Goal: Download file/media: Download file/media

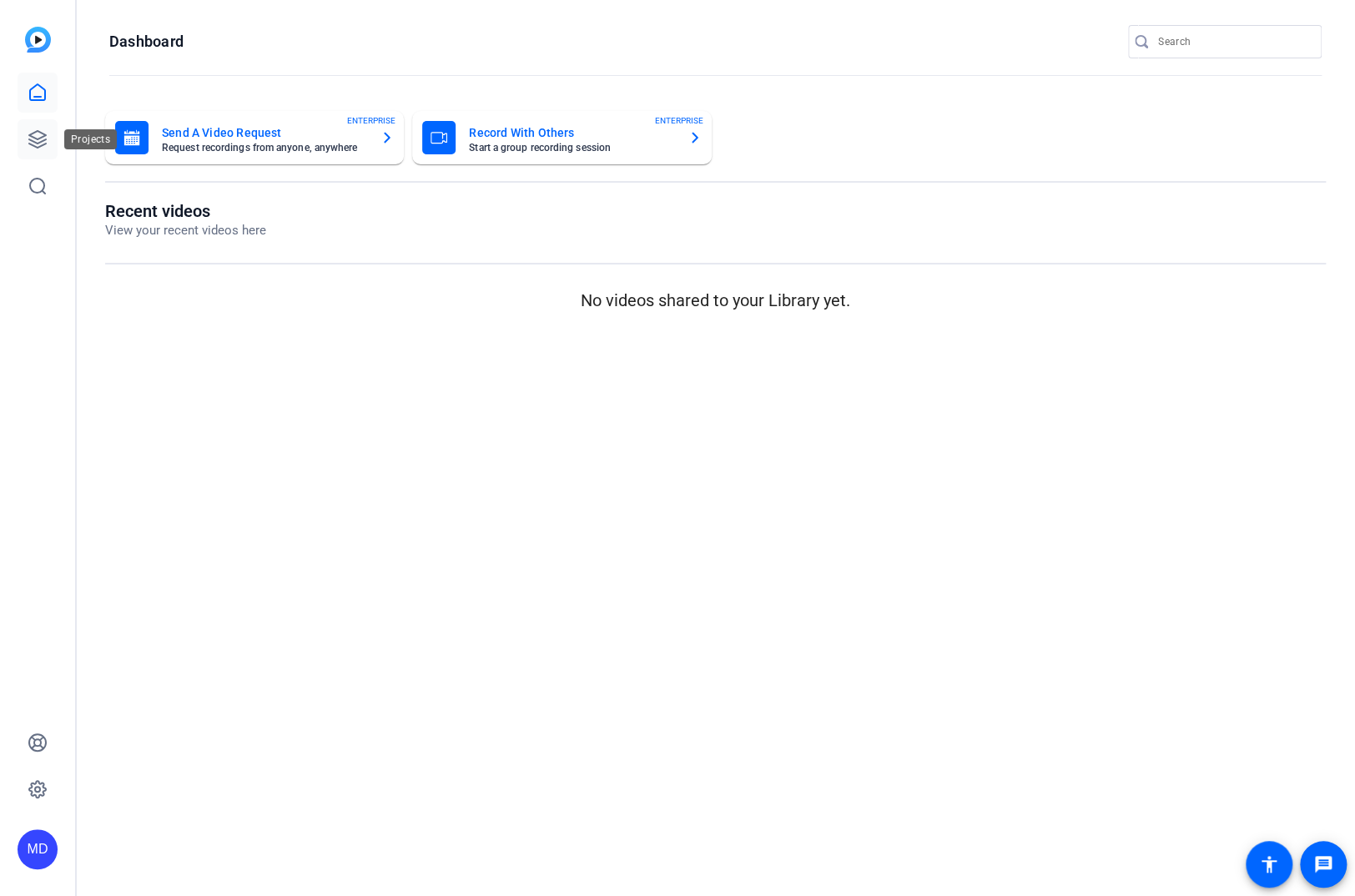
click at [40, 149] on icon at bounding box center [38, 139] width 20 height 20
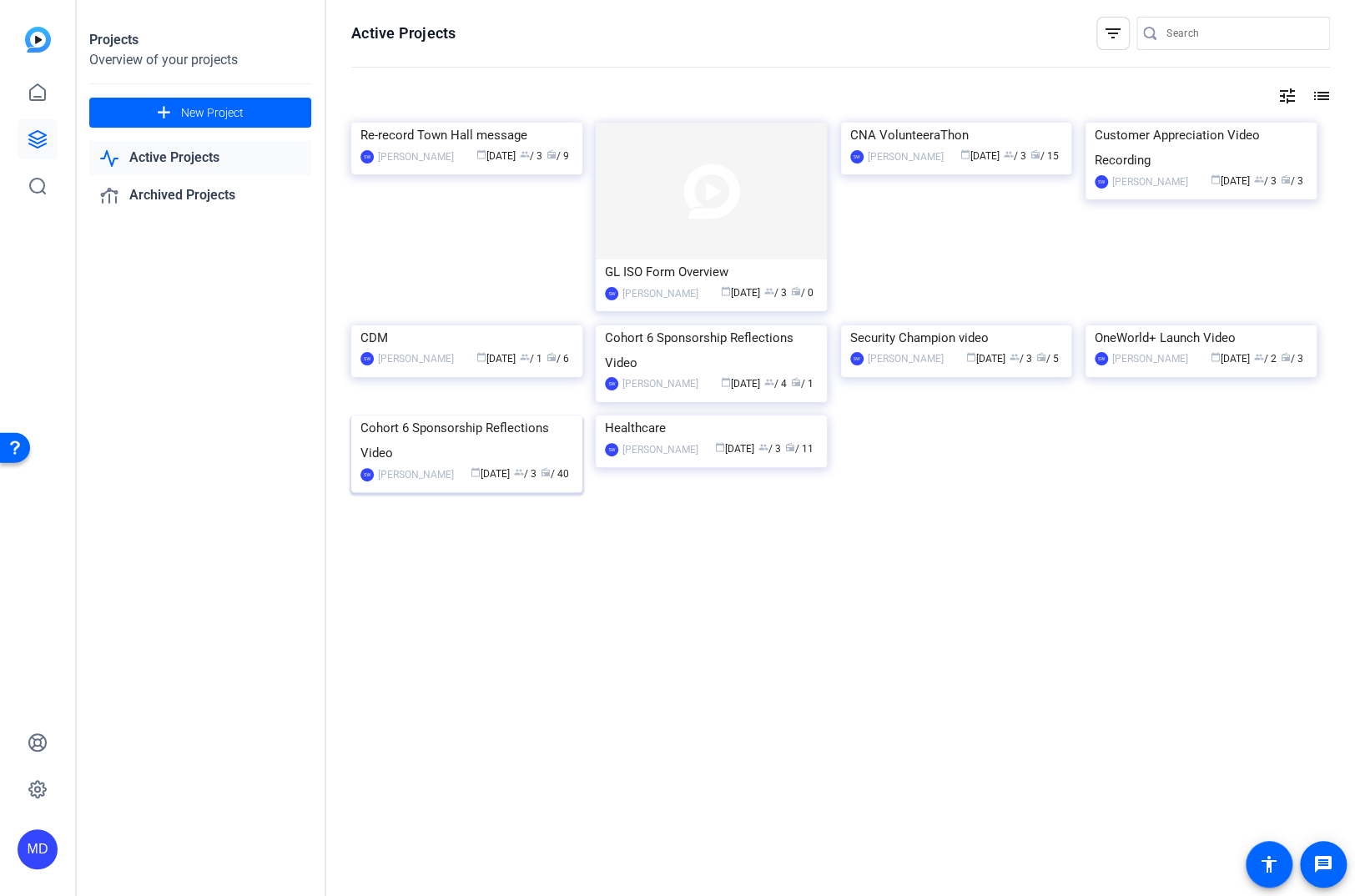
click at [452, 416] on img at bounding box center [466, 416] width 231 height 0
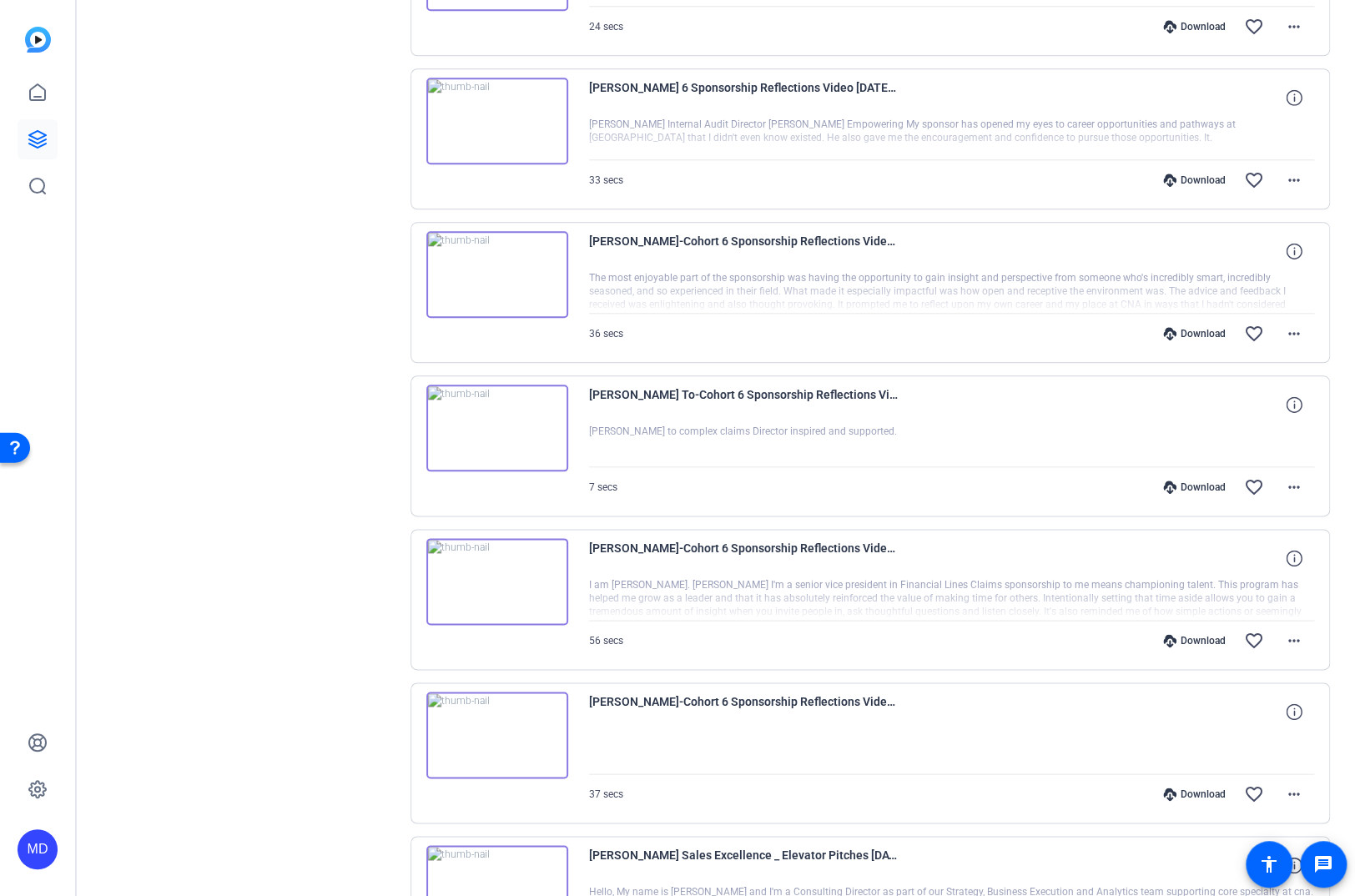
scroll to position [943, 0]
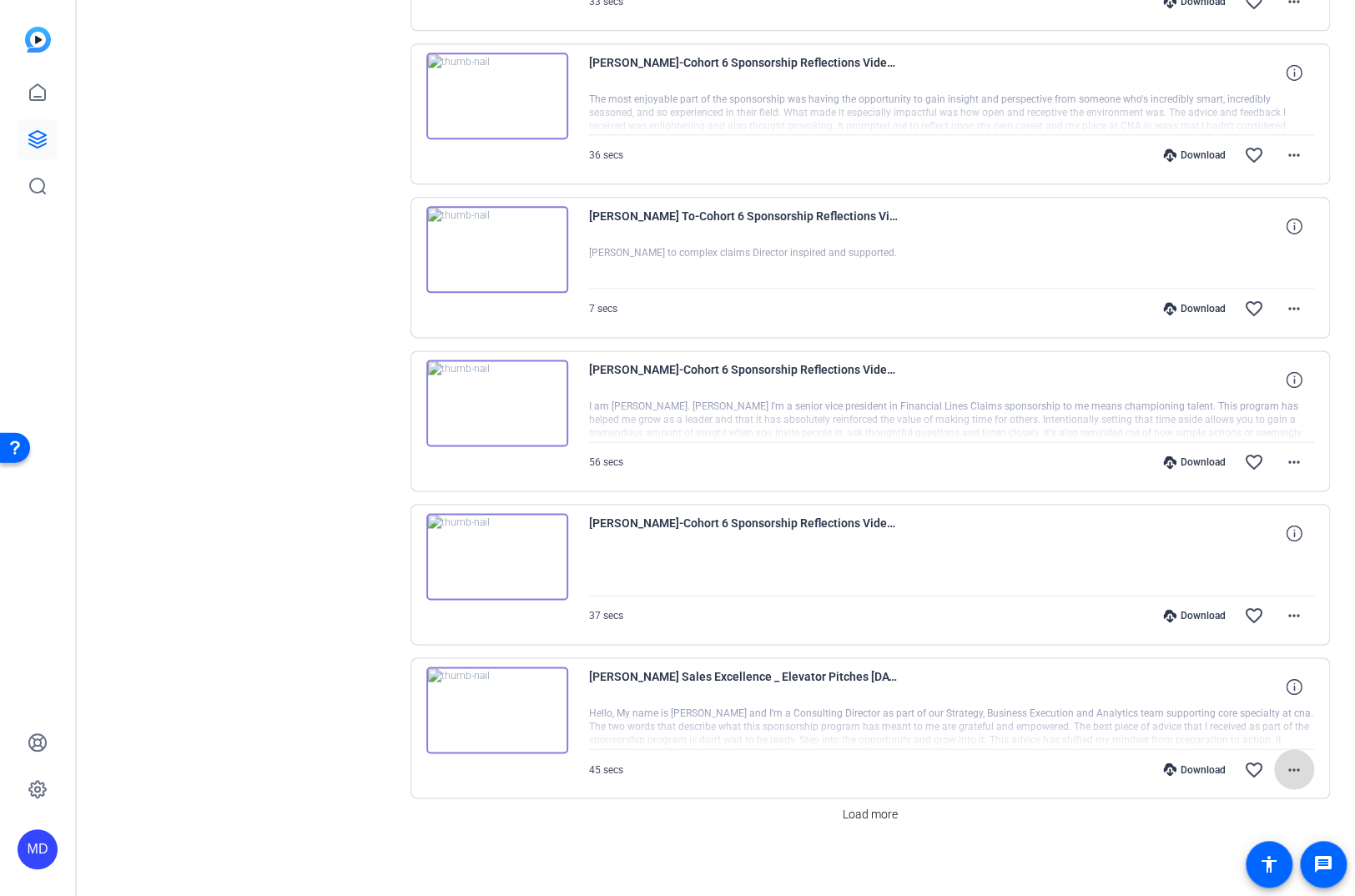
click at [1287, 759] on mat-icon "more_horiz" at bounding box center [1294, 769] width 20 height 20
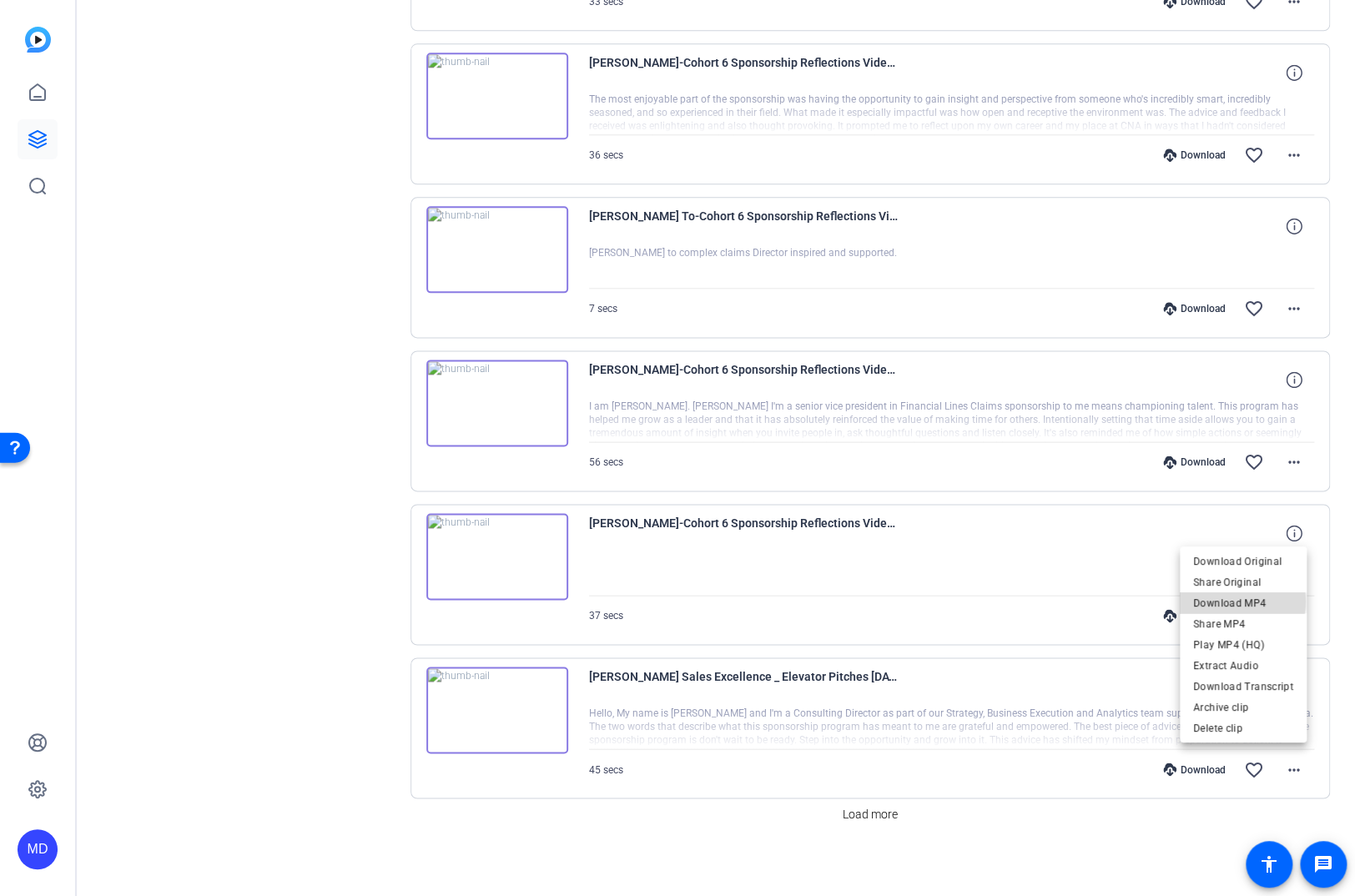
click at [1241, 600] on span "Download MP4" at bounding box center [1243, 602] width 100 height 20
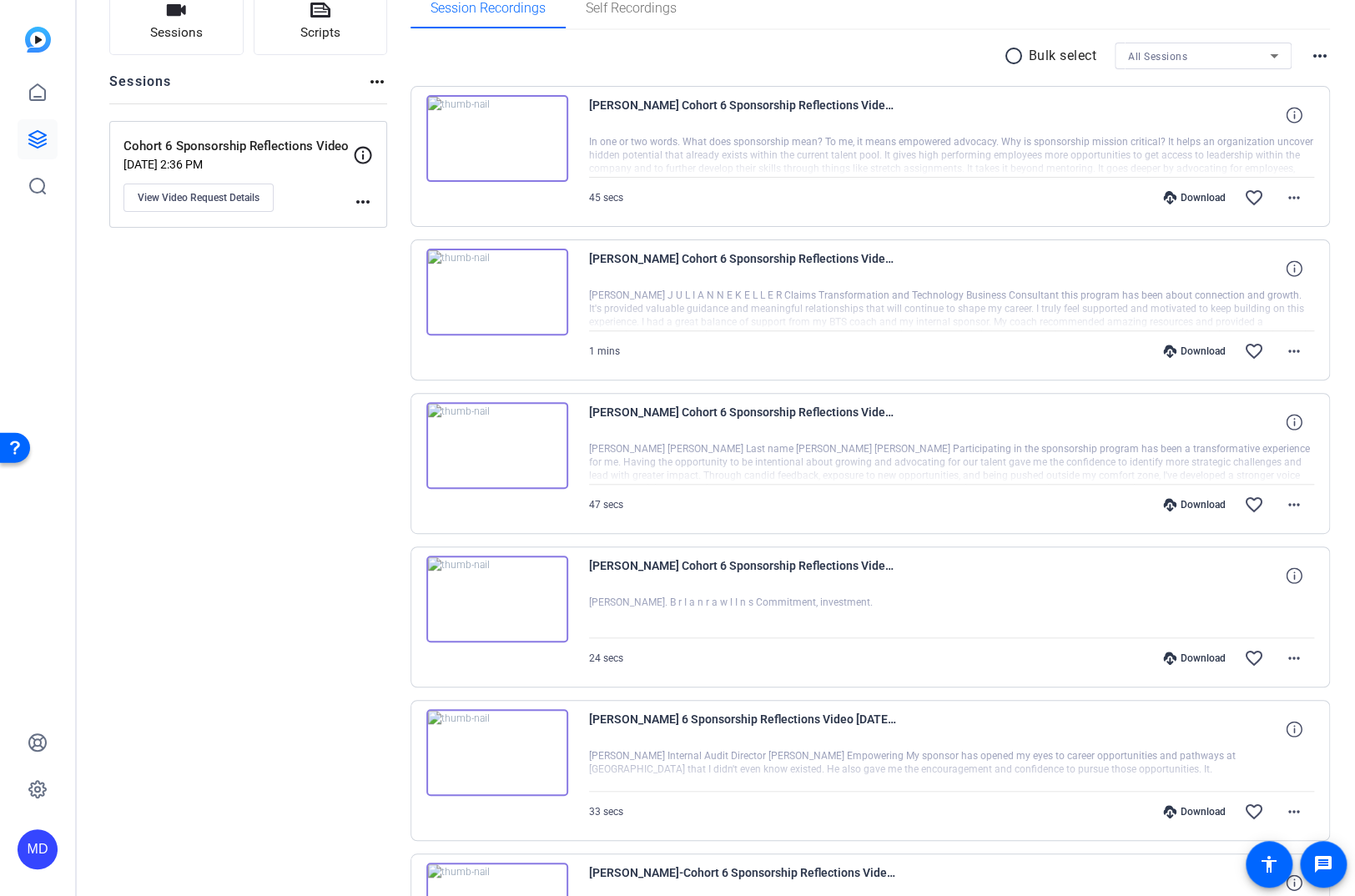
scroll to position [0, 0]
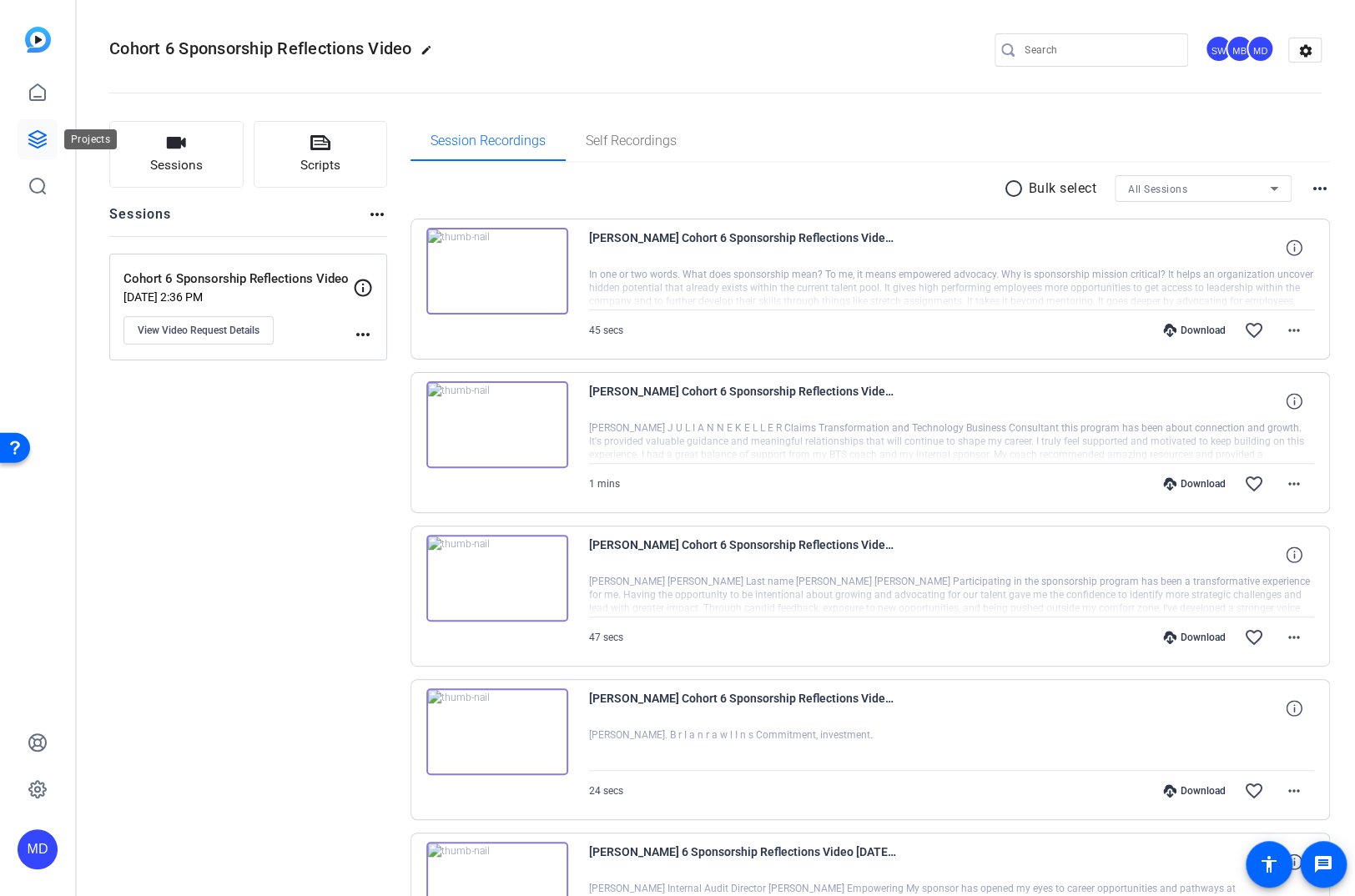
click at [34, 140] on icon at bounding box center [38, 139] width 20 height 20
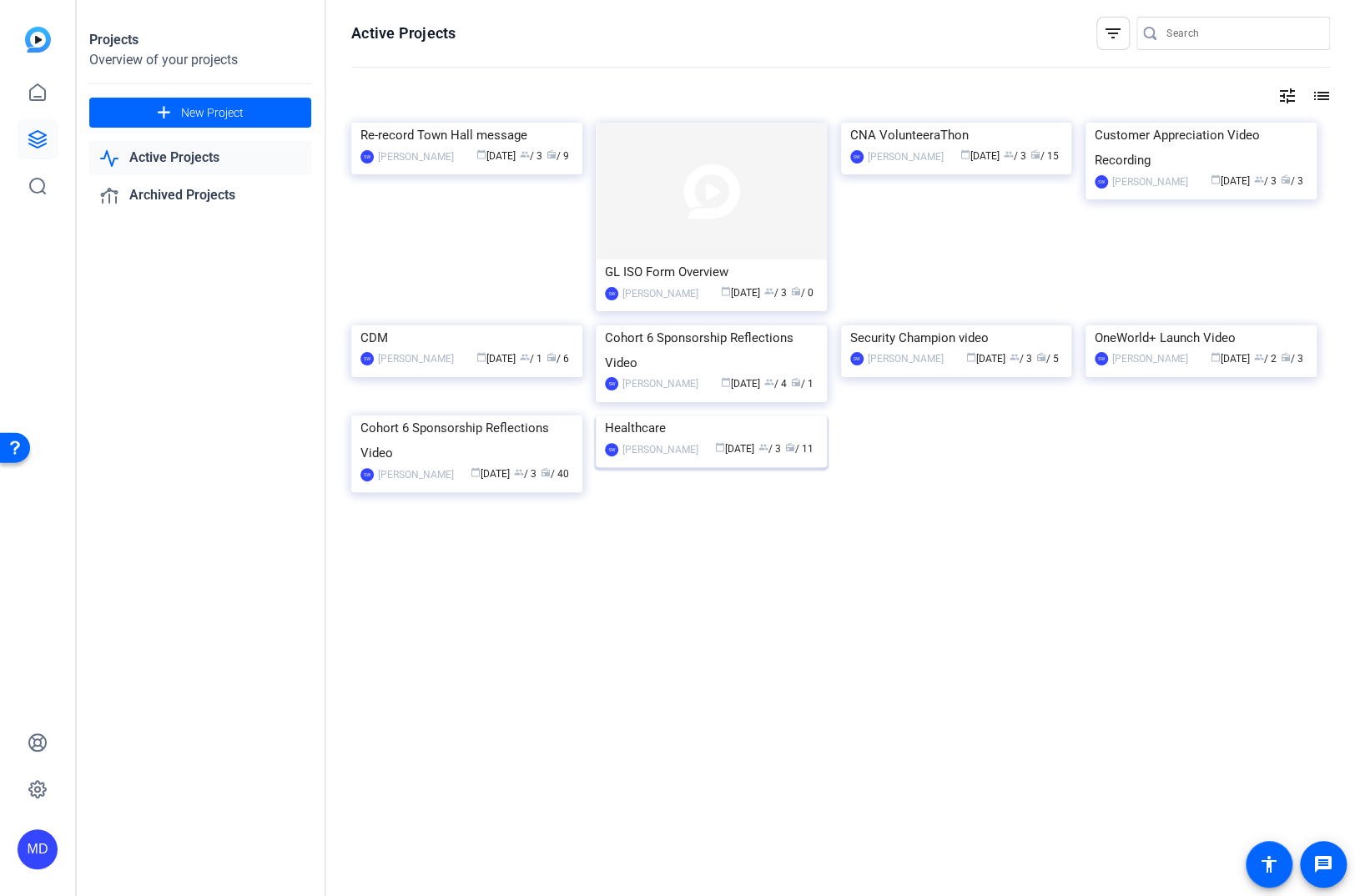
click at [705, 416] on img at bounding box center [711, 416] width 231 height 0
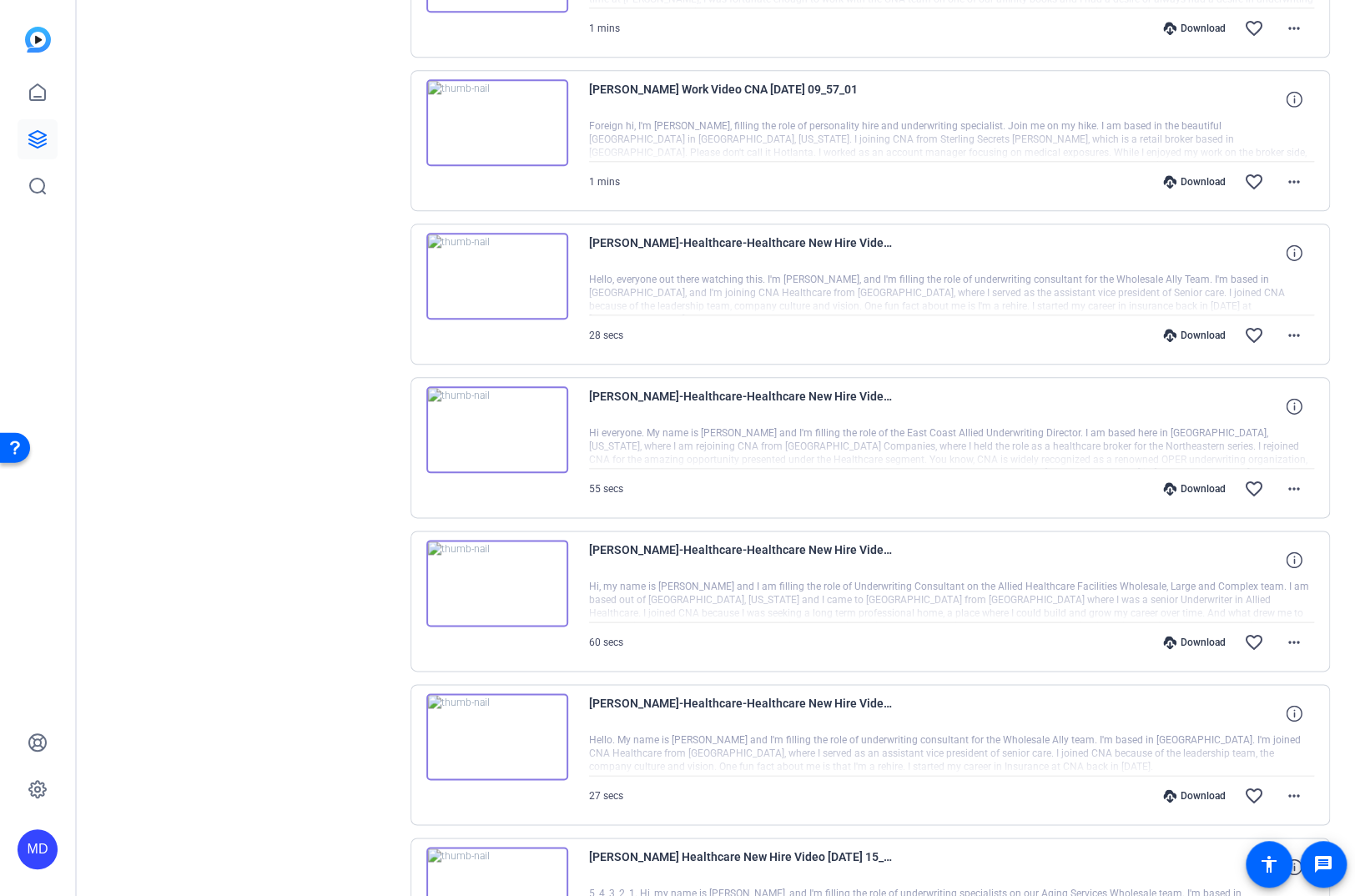
scroll to position [943, 0]
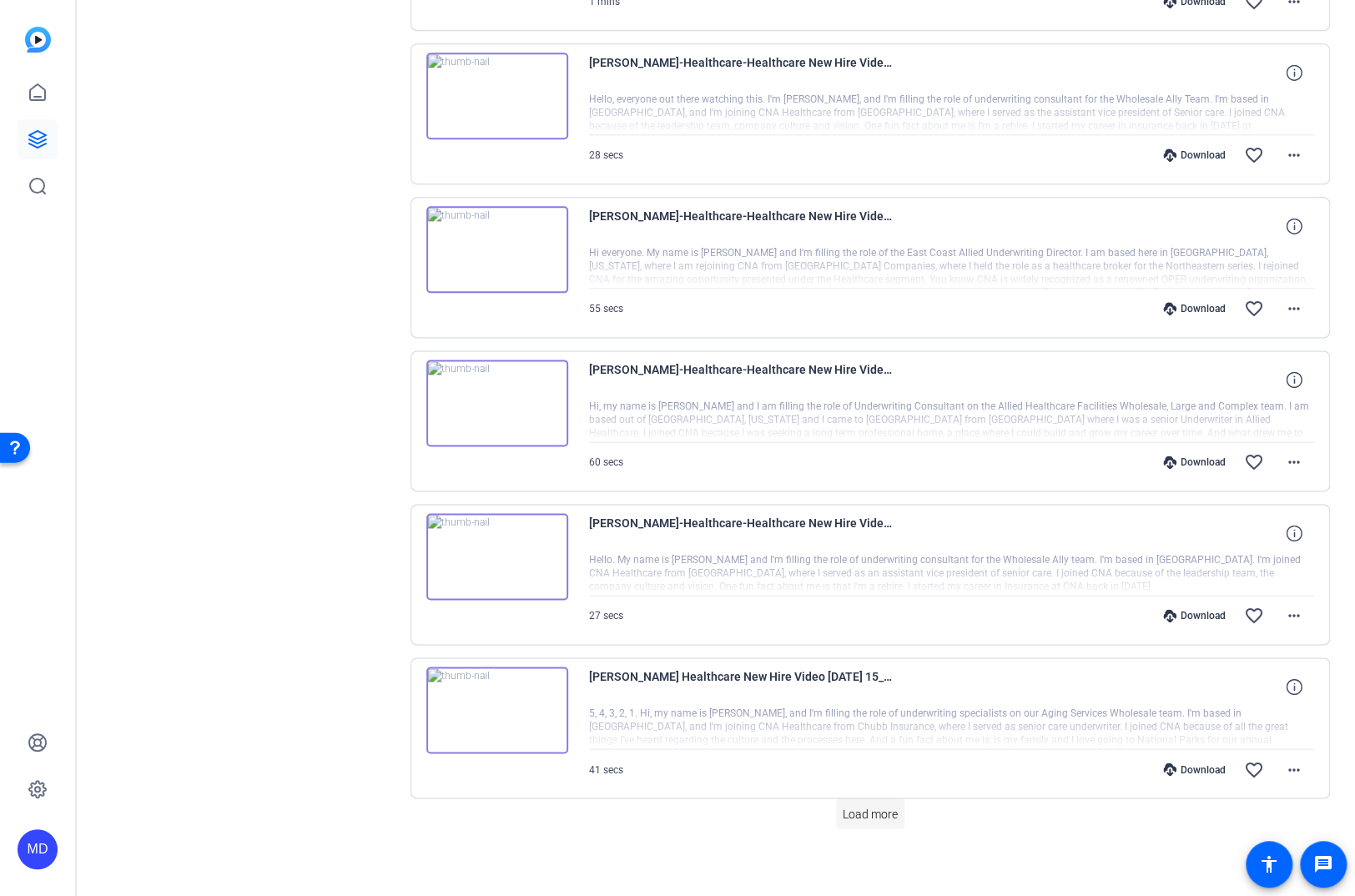
click at [866, 806] on span "Load more" at bounding box center [869, 813] width 55 height 17
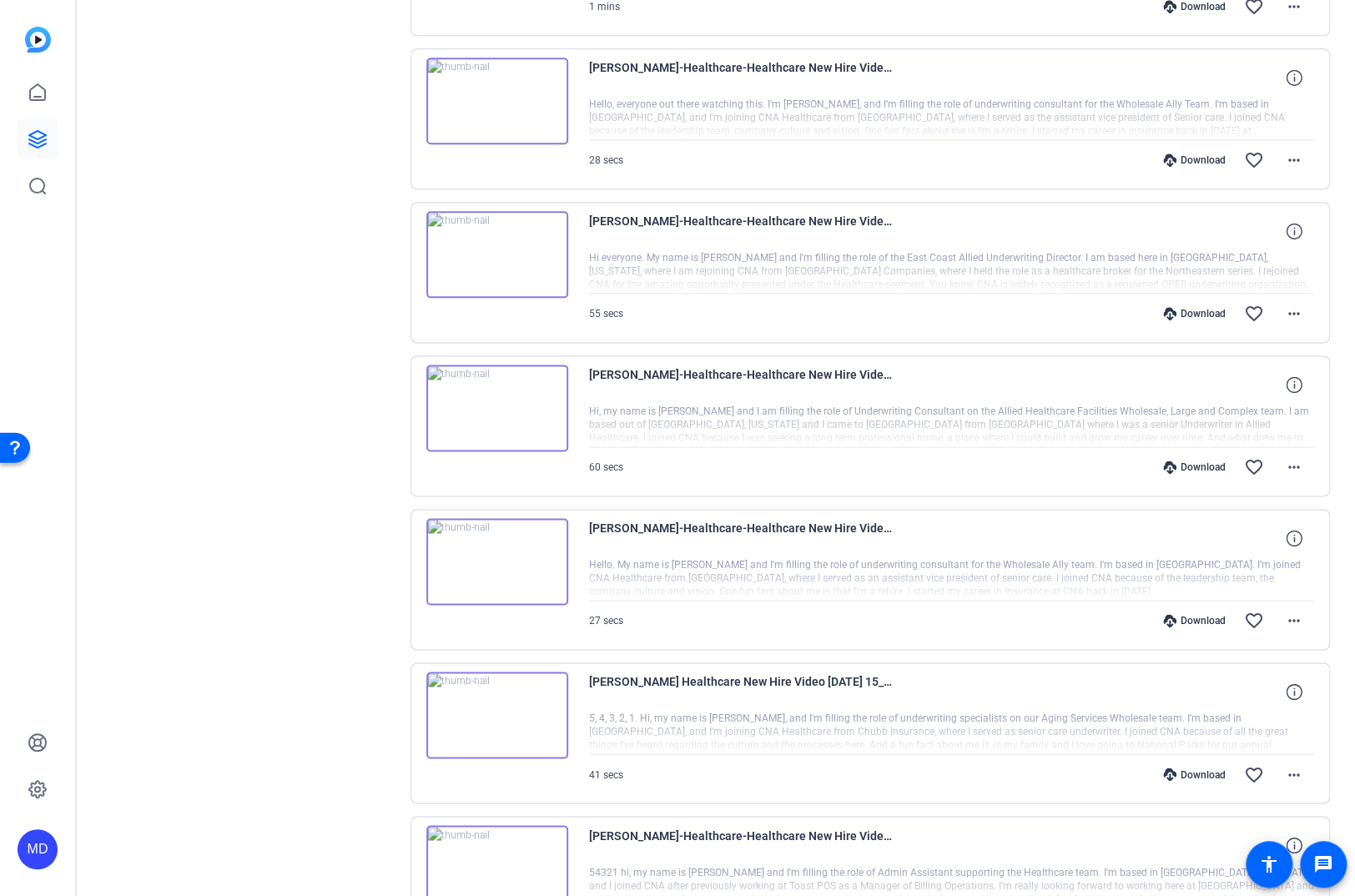
scroll to position [1064, 0]
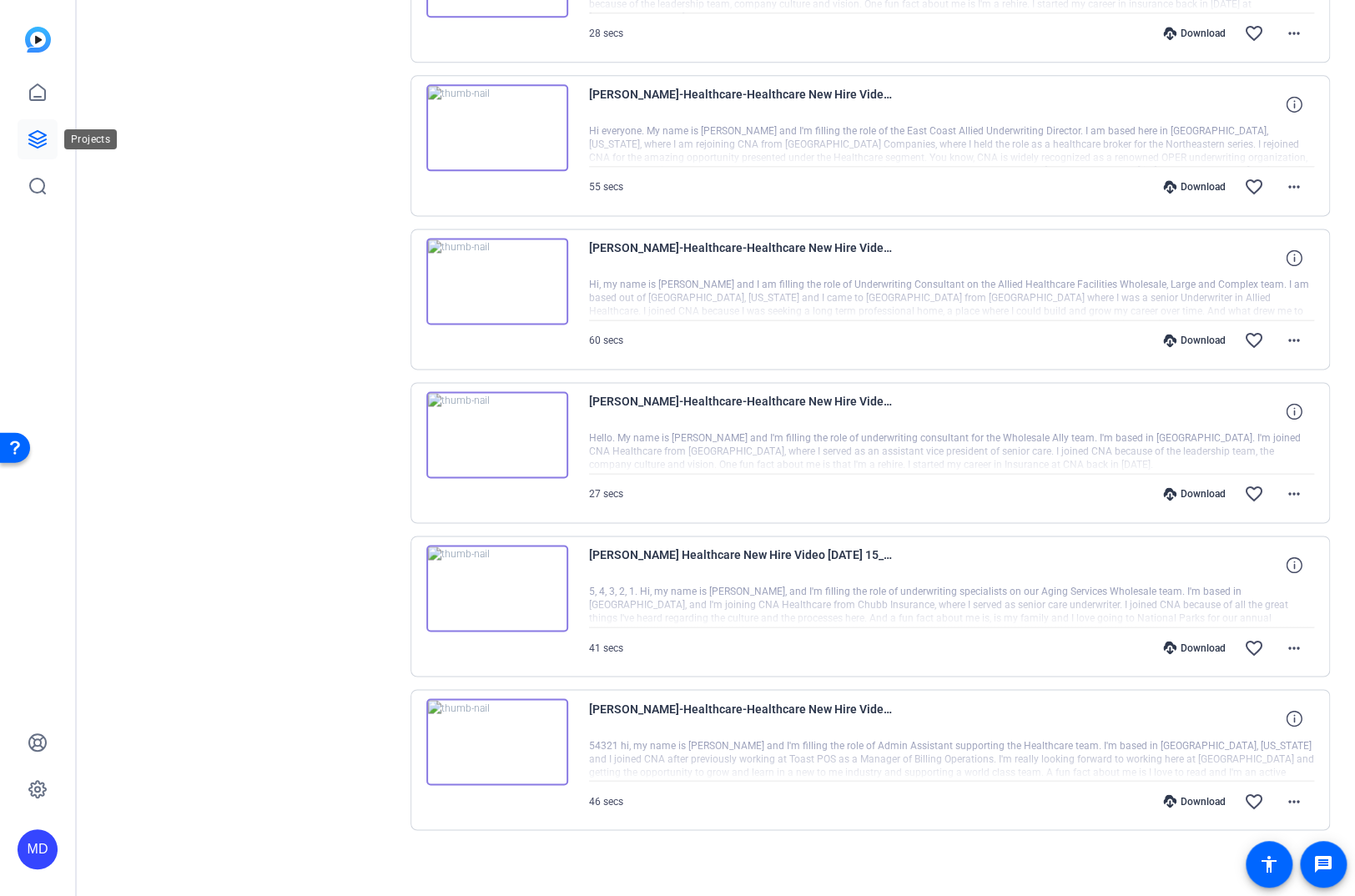
click at [40, 139] on icon at bounding box center [38, 139] width 20 height 20
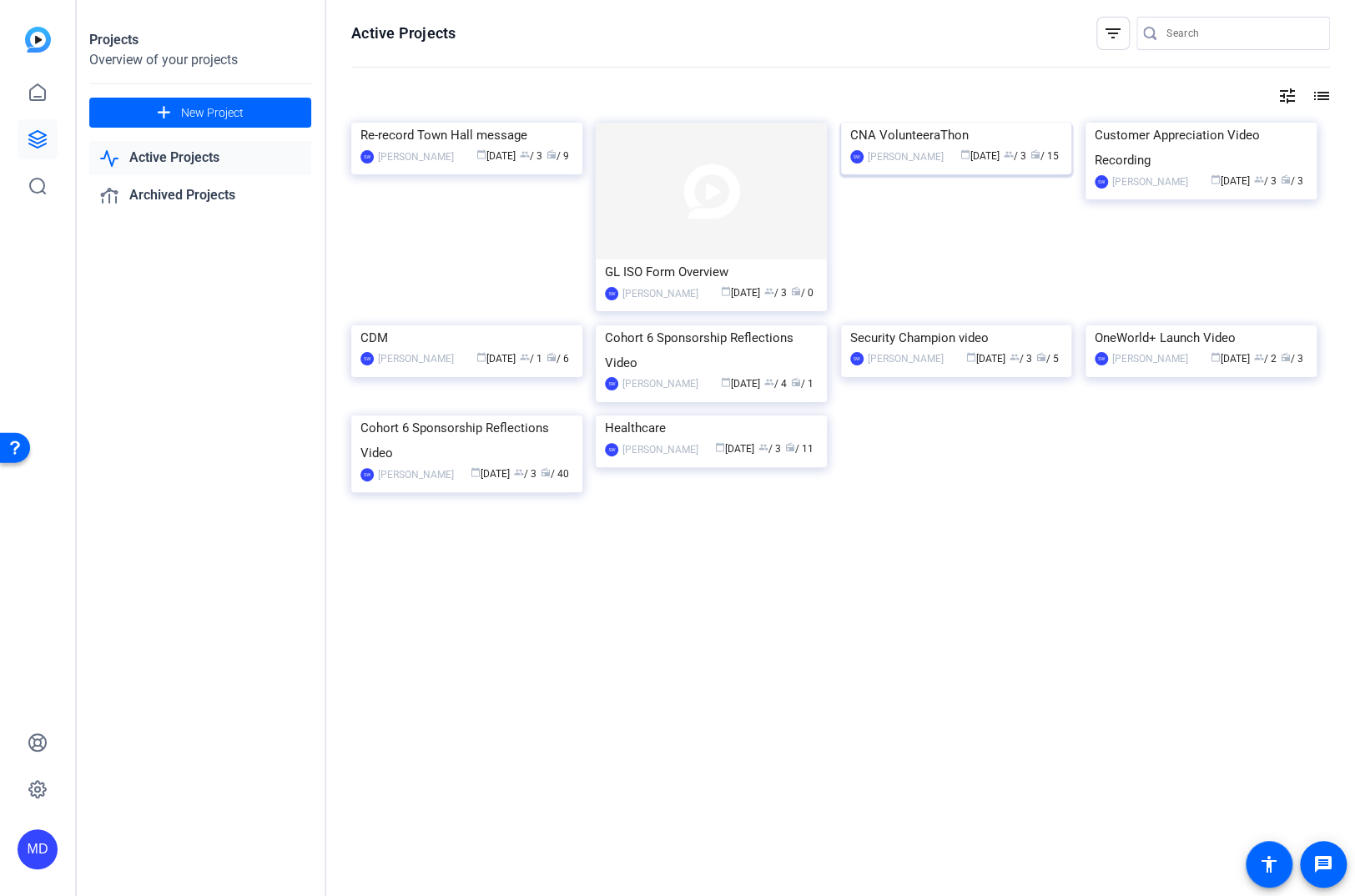
click at [1010, 122] on img at bounding box center [956, 122] width 231 height 0
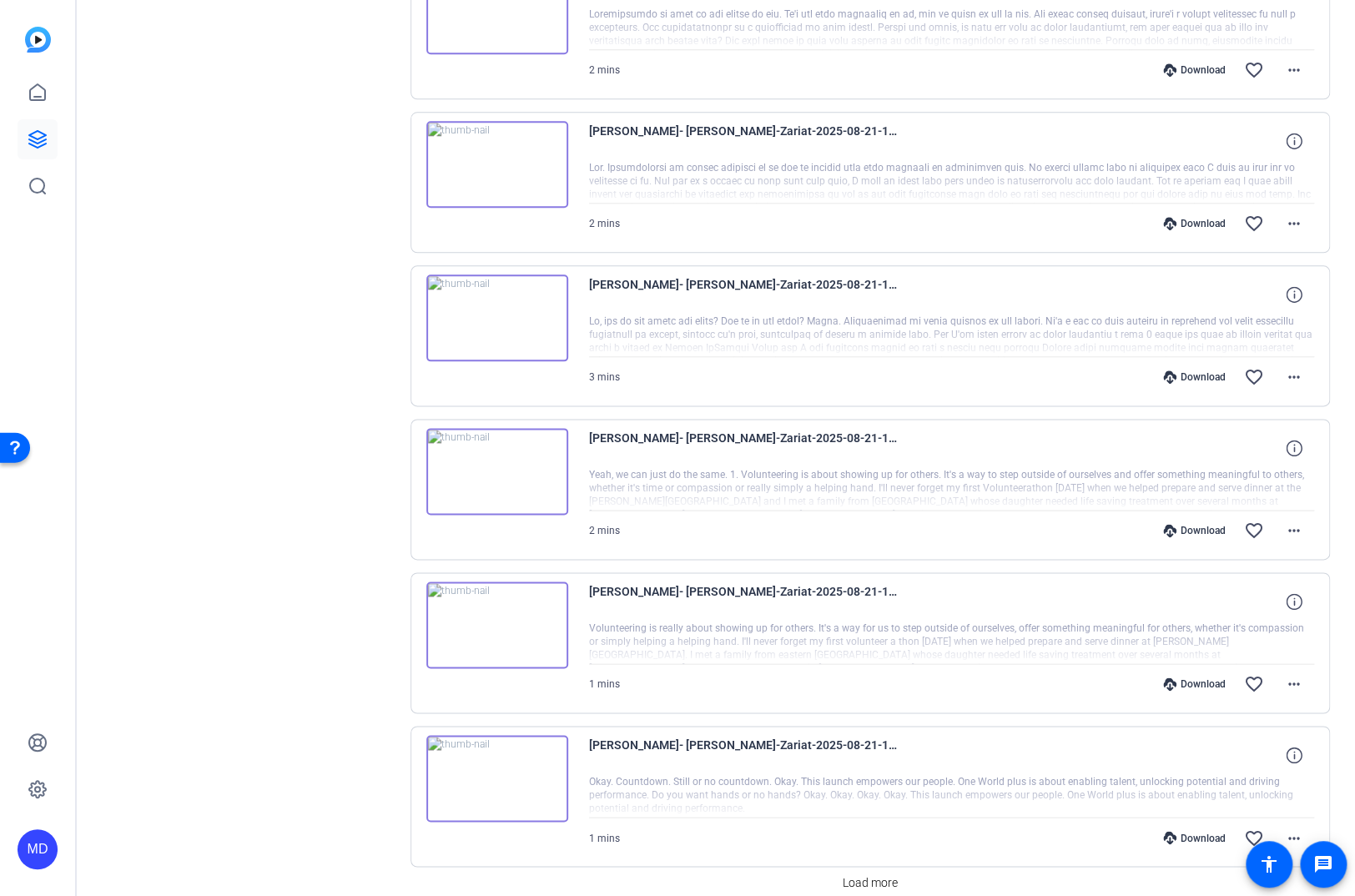
scroll to position [943, 0]
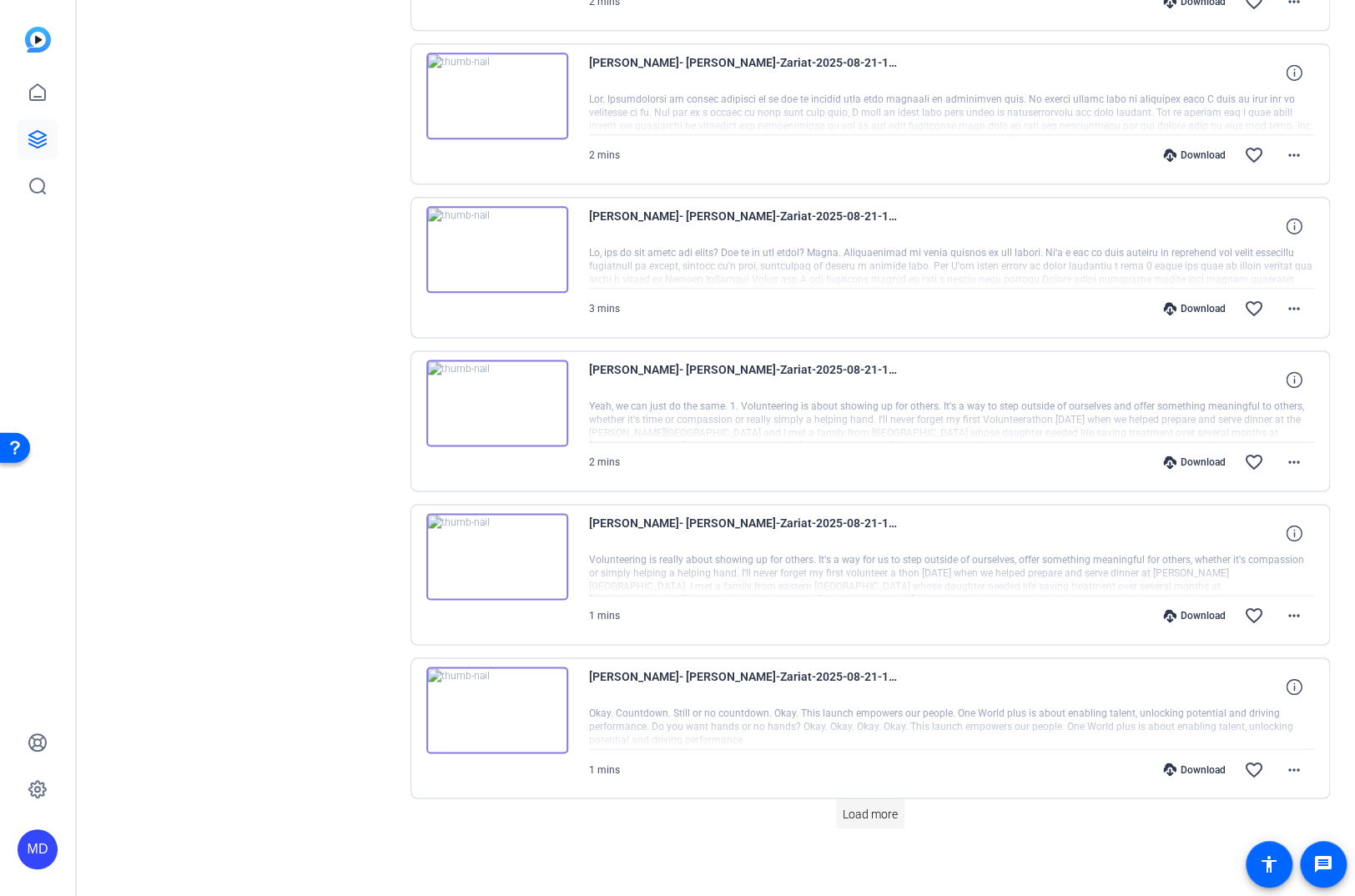
click at [843, 794] on span at bounding box center [870, 813] width 68 height 40
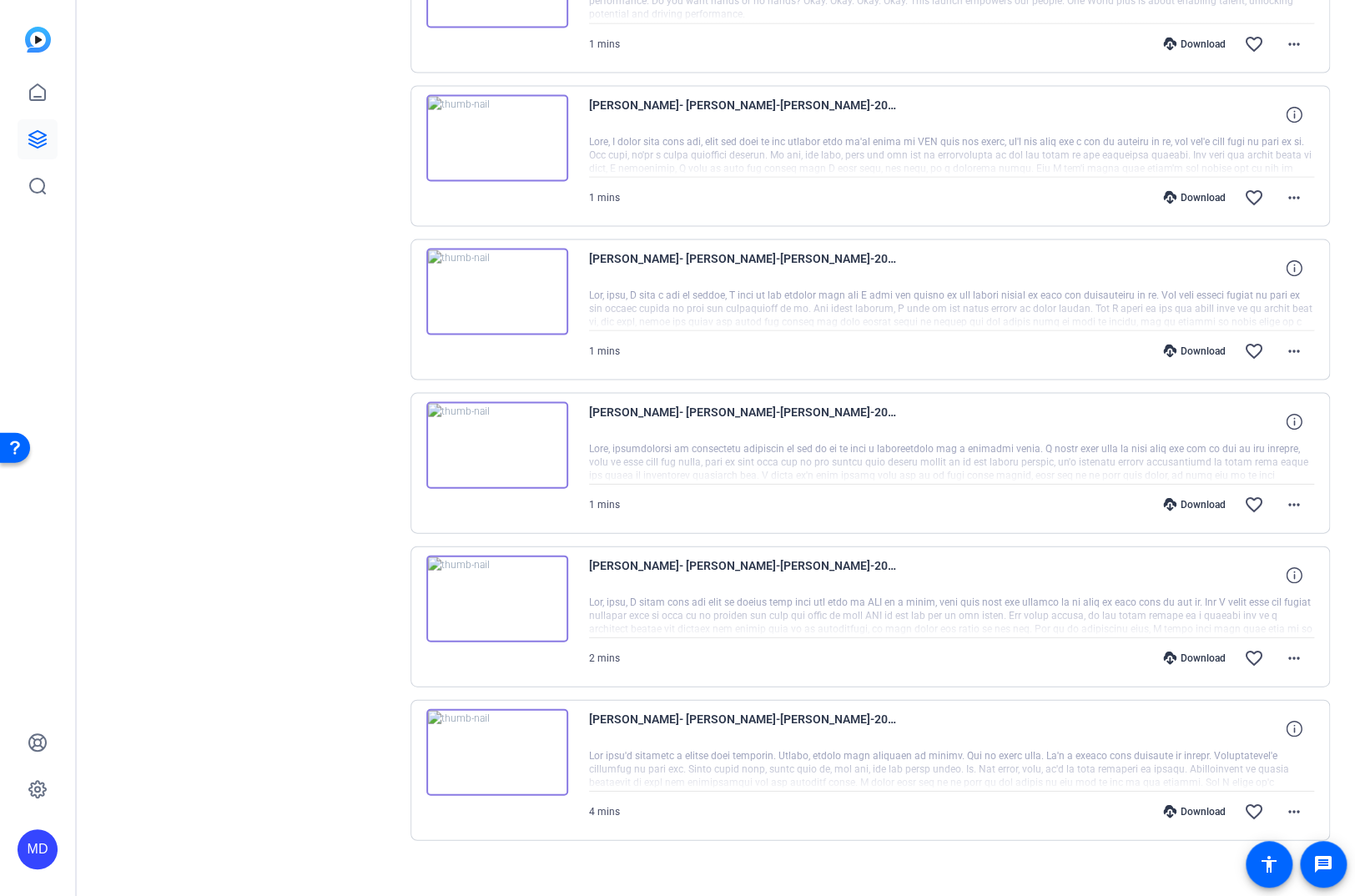
scroll to position [1676, 0]
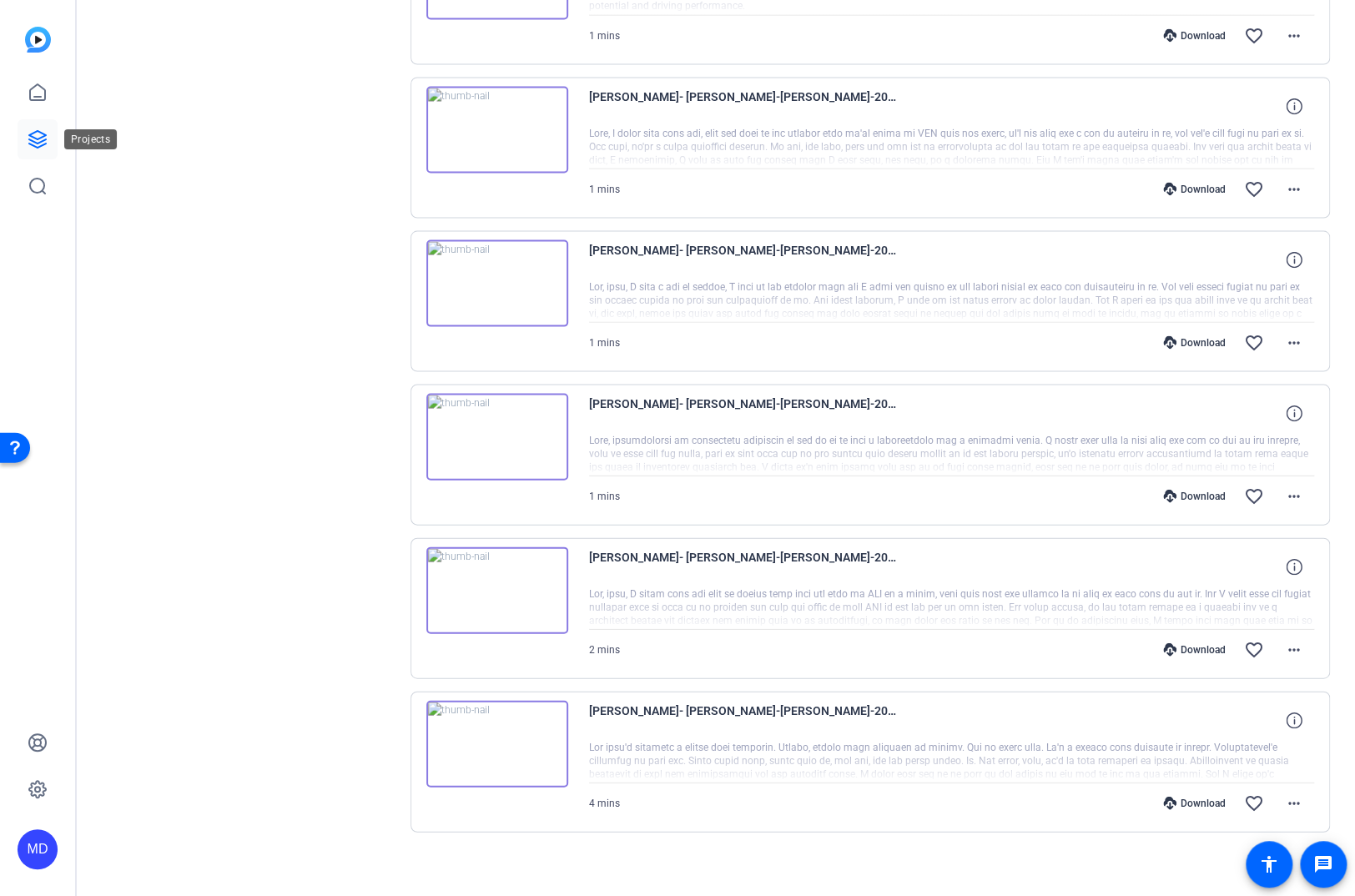
click at [48, 137] on link at bounding box center [37, 139] width 40 height 40
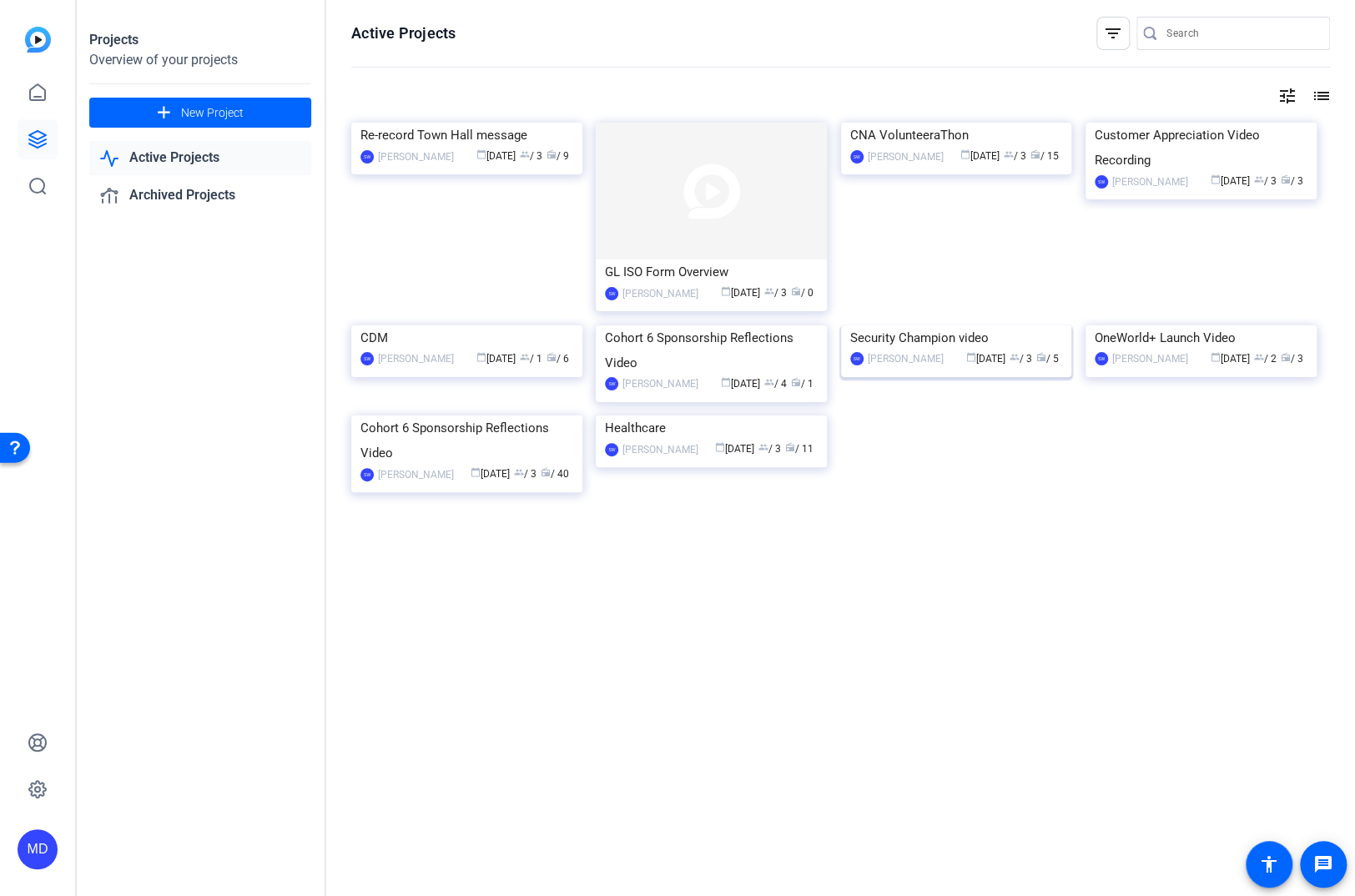
click at [882, 326] on img at bounding box center [956, 326] width 231 height 0
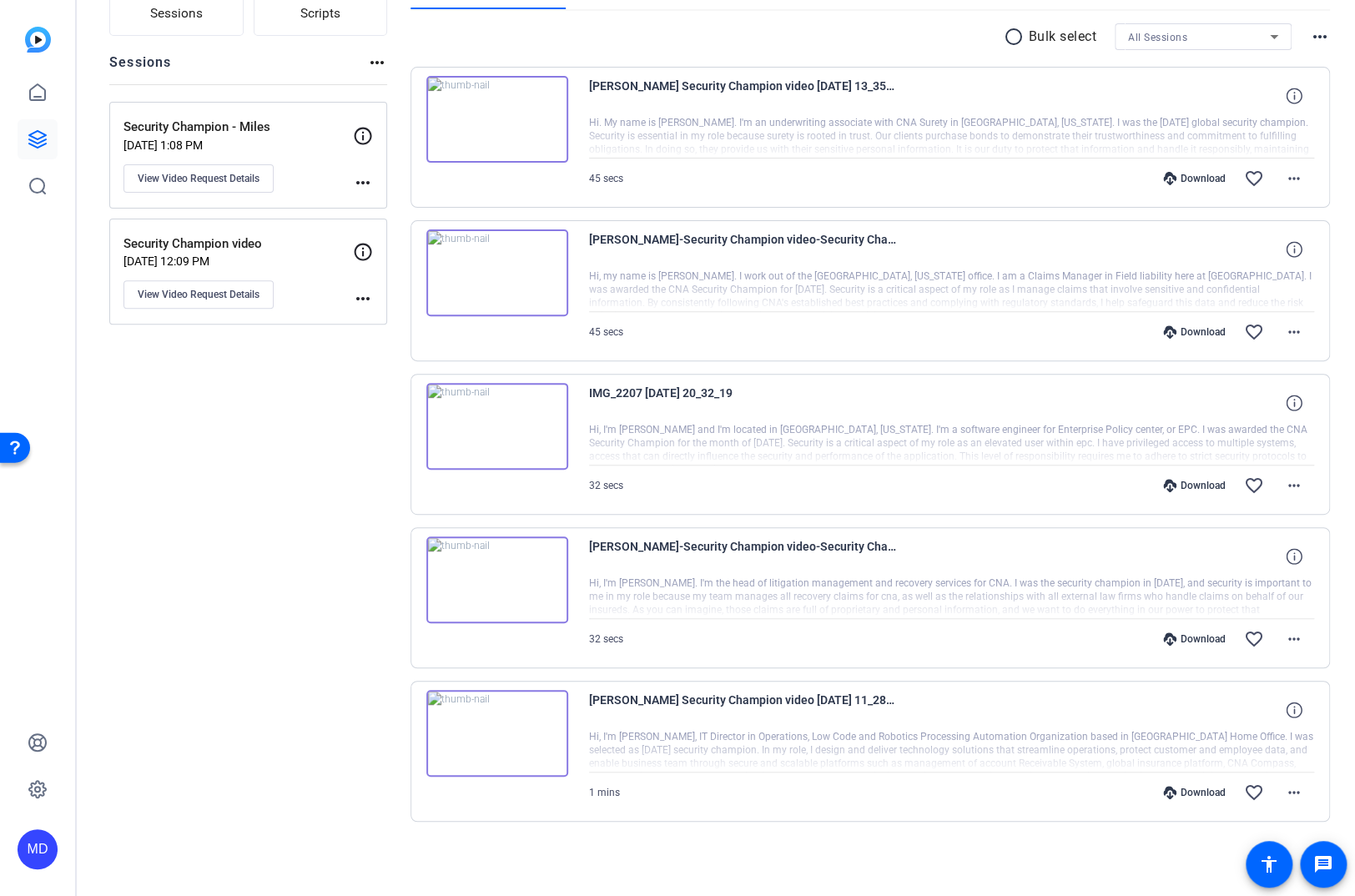
scroll to position [148, 0]
